Goal: Navigation & Orientation: Understand site structure

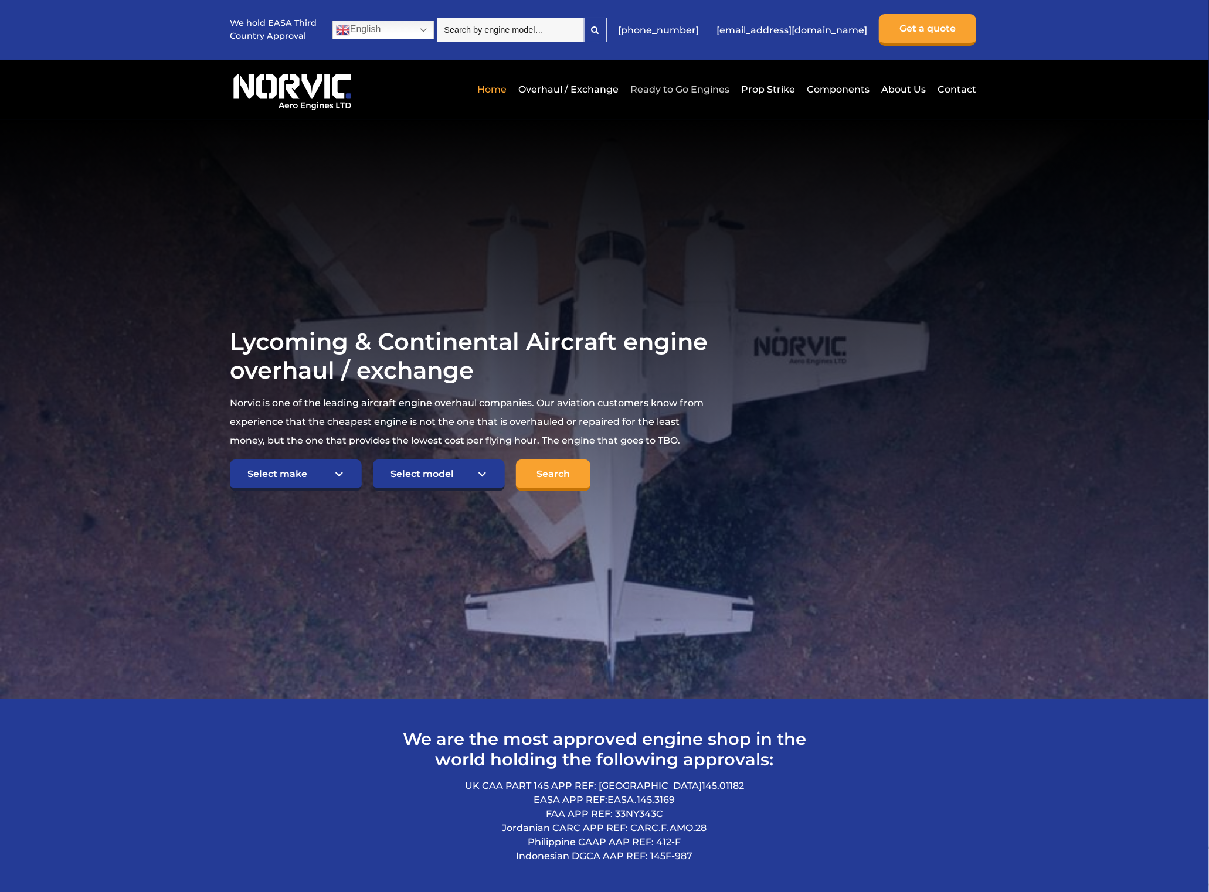
click at [699, 88] on link "Ready to Go Engines" at bounding box center [679, 89] width 105 height 29
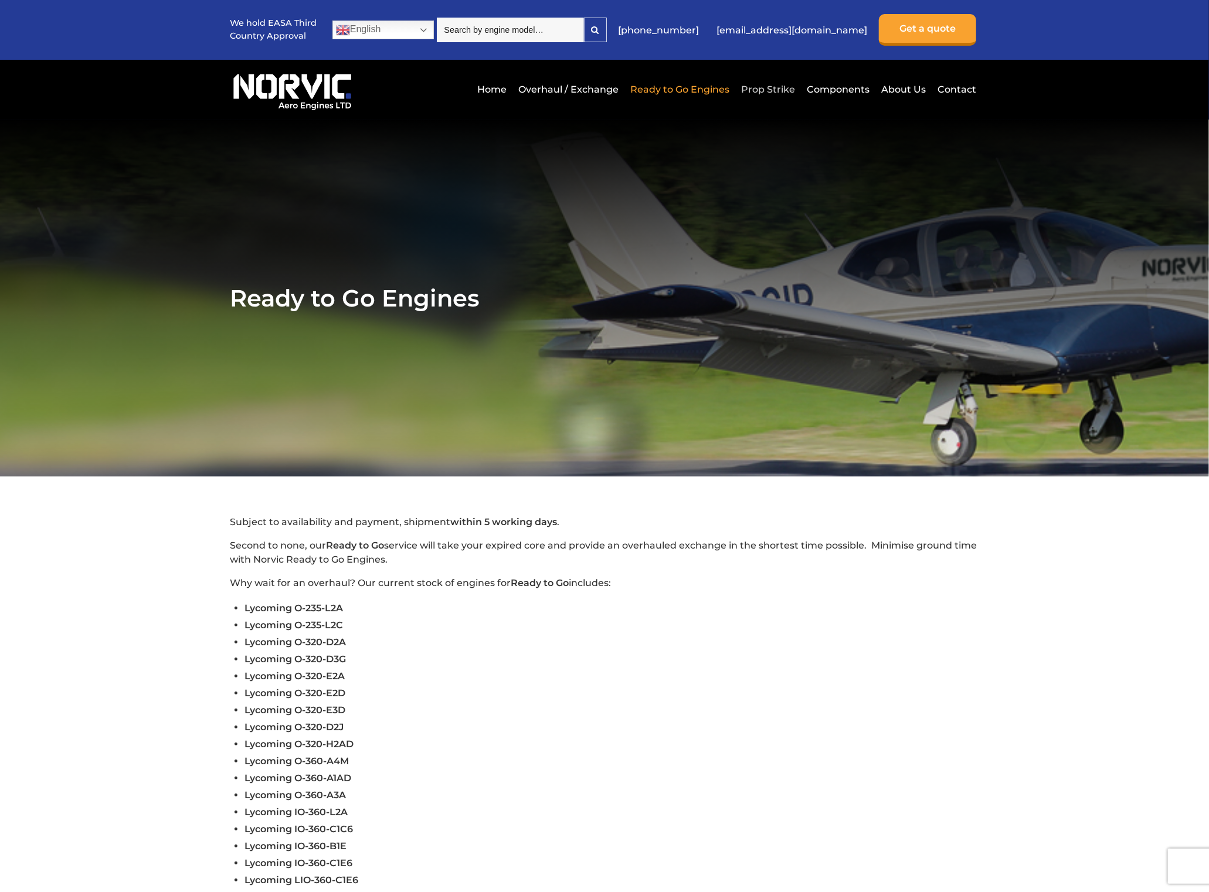
click at [777, 89] on link "Prop Strike" at bounding box center [768, 89] width 60 height 29
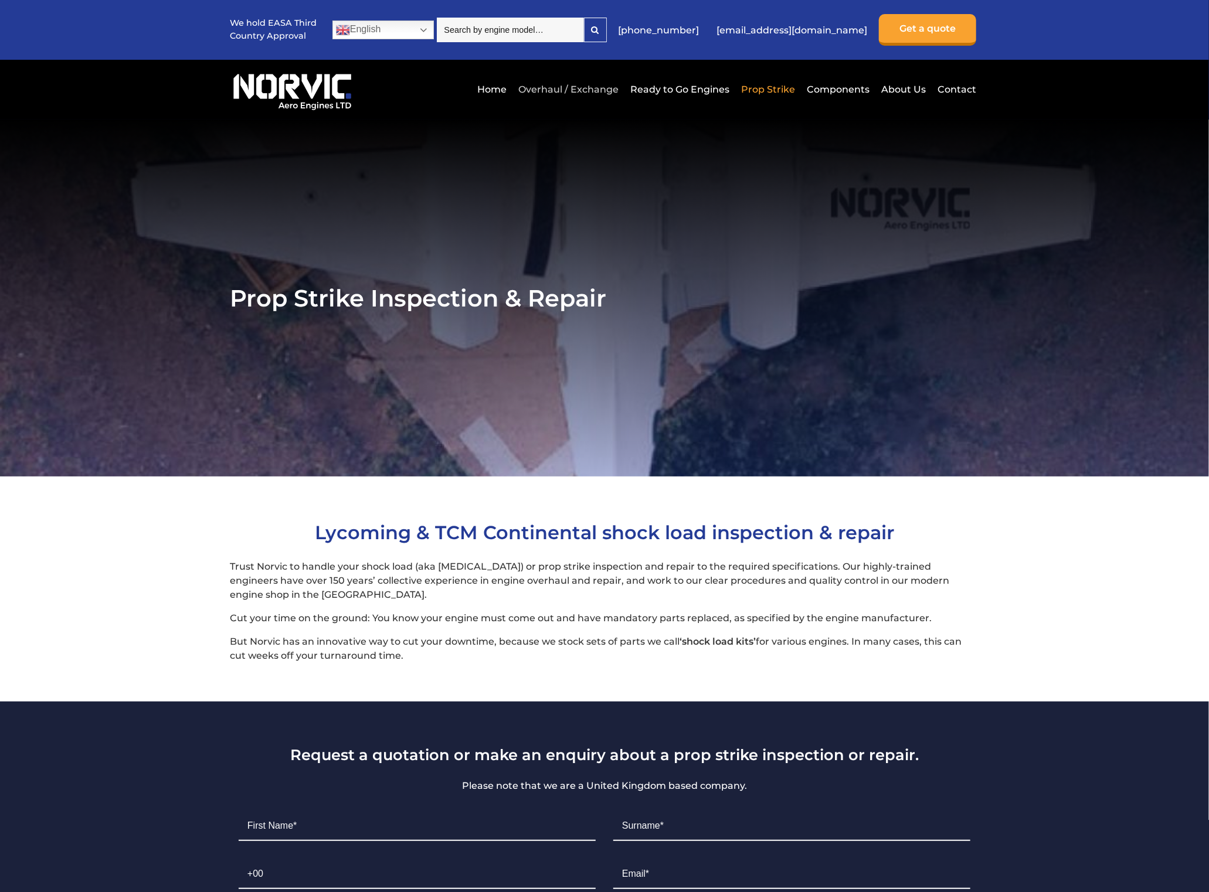
click at [563, 86] on link "Overhaul / Exchange" at bounding box center [568, 89] width 106 height 29
